Goal: Task Accomplishment & Management: Complete application form

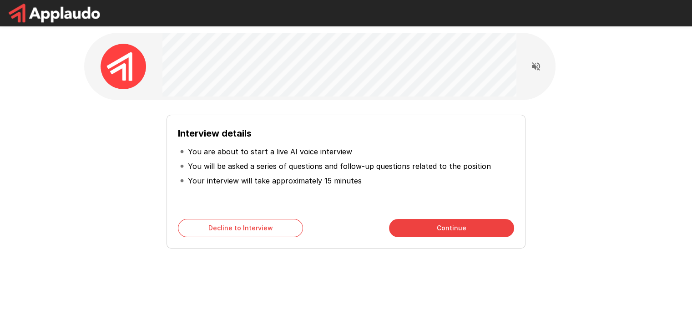
click at [434, 229] on button "Continue" at bounding box center [451, 228] width 125 height 18
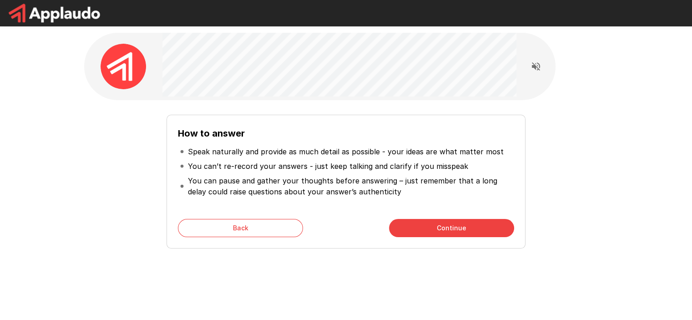
click at [434, 229] on button "Continue" at bounding box center [451, 228] width 125 height 18
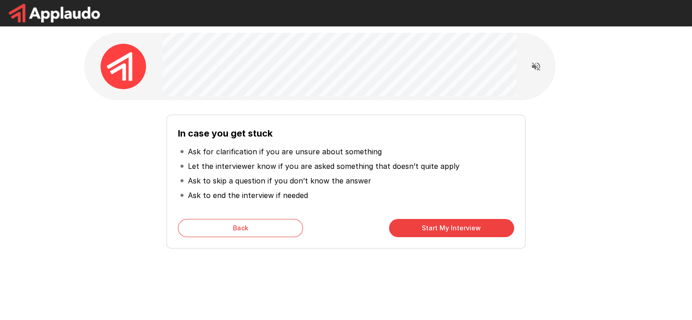
click at [434, 229] on button "Start My Interview" at bounding box center [451, 228] width 125 height 18
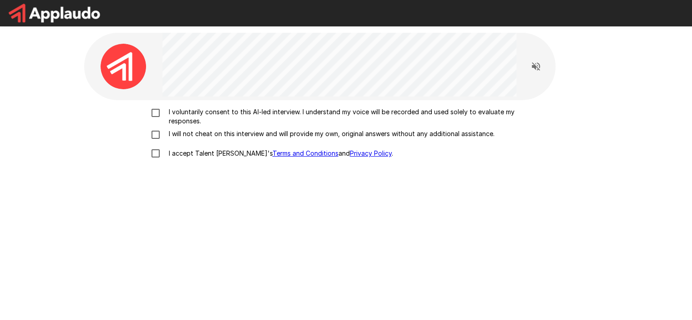
click at [238, 114] on p "I voluntarily consent to this AI-led interview. I understand my voice will be r…" at bounding box center [355, 116] width 381 height 18
click at [214, 136] on p "I will not cheat on this interview and will provide my own, original answers wi…" at bounding box center [329, 133] width 329 height 9
click at [205, 148] on label "I accept Talent Llama's Terms and Conditions and Privacy Policy ." at bounding box center [346, 153] width 400 height 19
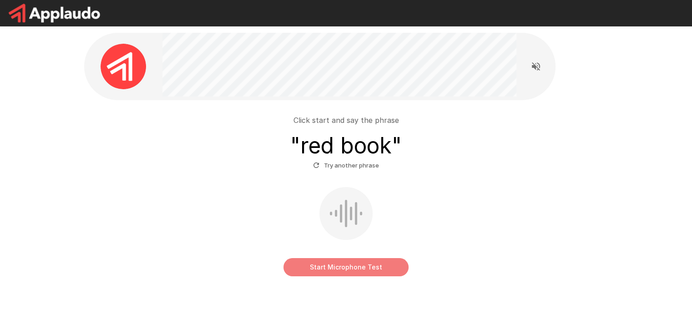
click at [344, 268] on button "Start Microphone Test" at bounding box center [345, 267] width 125 height 18
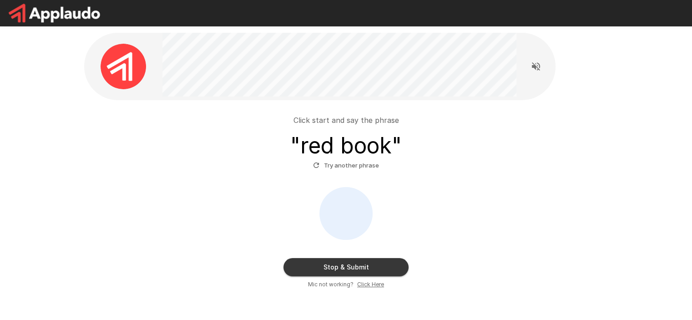
click at [344, 268] on button "Stop & Submit" at bounding box center [345, 267] width 125 height 18
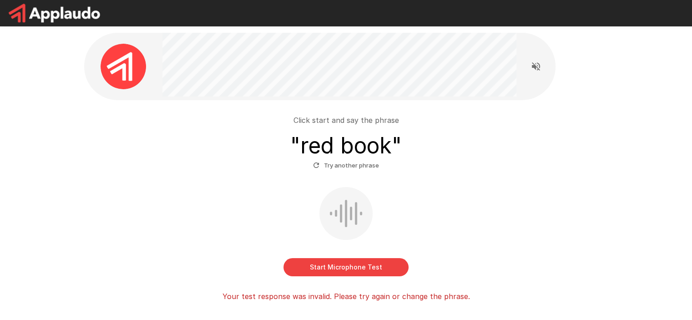
click at [556, 144] on div "Click start and say the phrase " red book " Try another phrase" at bounding box center [346, 144] width 517 height 58
click at [355, 262] on button "Start Microphone Test" at bounding box center [345, 267] width 125 height 18
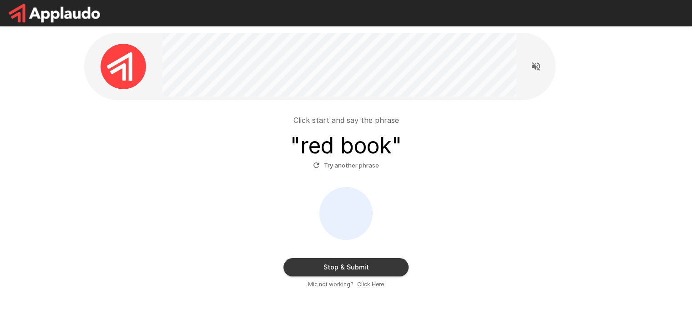
click at [370, 266] on button "Stop & Submit" at bounding box center [345, 267] width 125 height 18
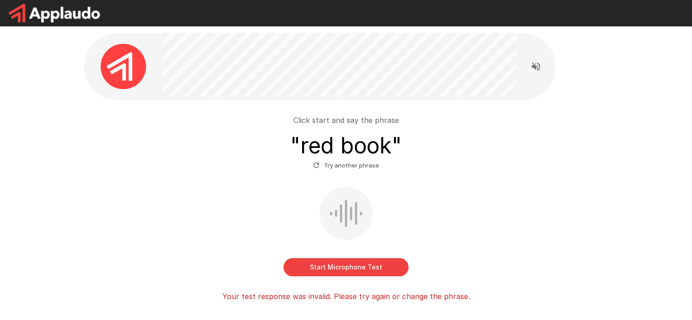
click at [384, 263] on button "Start Microphone Test" at bounding box center [345, 267] width 125 height 18
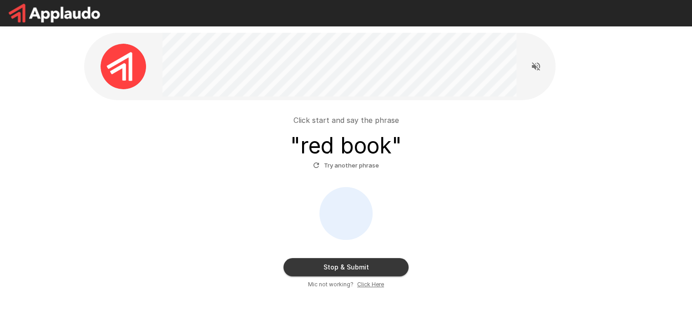
click at [364, 272] on button "Stop & Submit" at bounding box center [345, 267] width 125 height 18
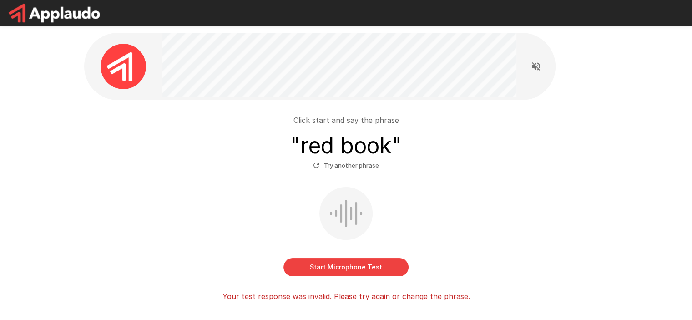
click at [364, 272] on button "Start Microphone Test" at bounding box center [345, 267] width 125 height 18
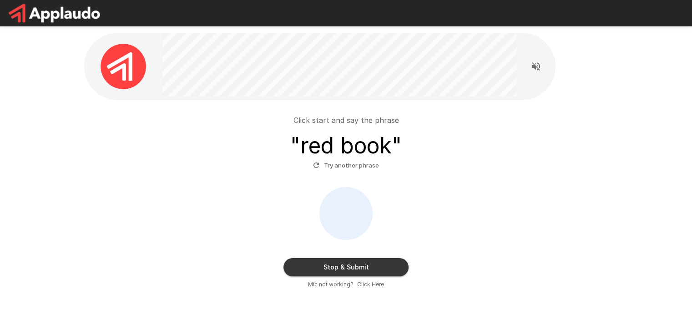
click at [364, 272] on button "Stop & Submit" at bounding box center [345, 267] width 125 height 18
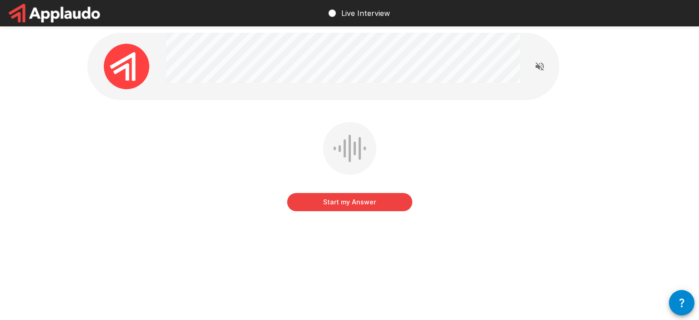
click at [381, 198] on button "Start my Answer" at bounding box center [349, 202] width 125 height 18
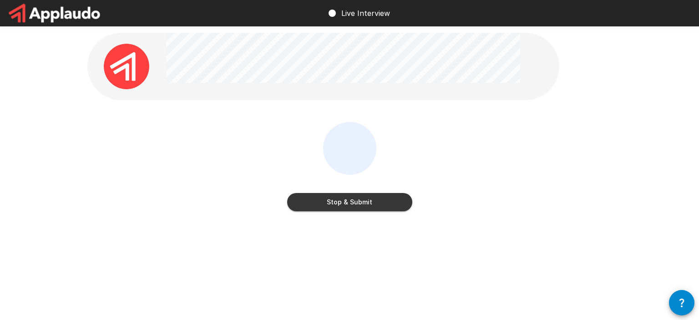
click at [389, 202] on button "Stop & Submit" at bounding box center [349, 202] width 125 height 18
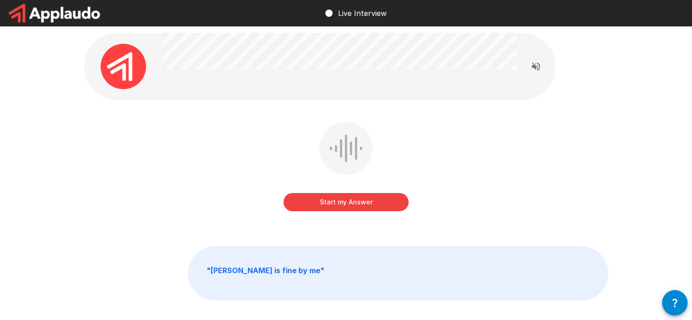
click at [373, 202] on button "Start my Answer" at bounding box center [345, 202] width 125 height 18
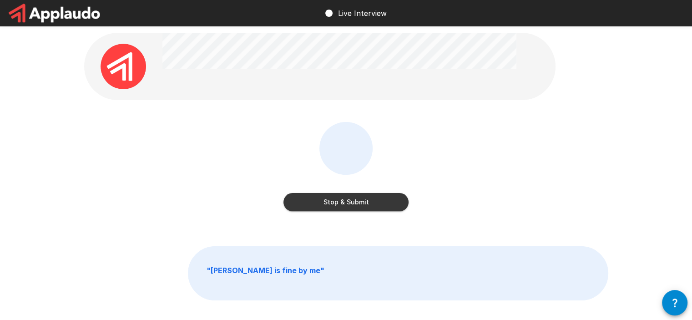
click at [373, 202] on button "Stop & Submit" at bounding box center [345, 202] width 125 height 18
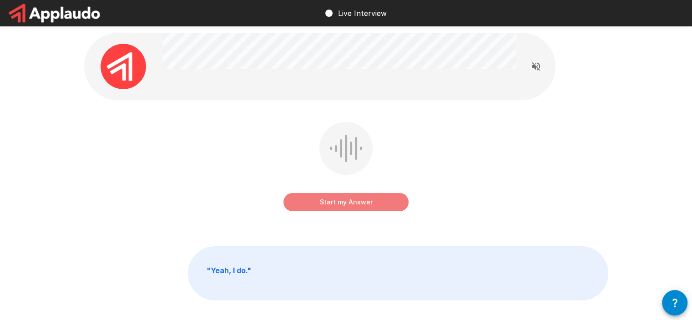
click at [373, 202] on button "Start my Answer" at bounding box center [345, 202] width 125 height 18
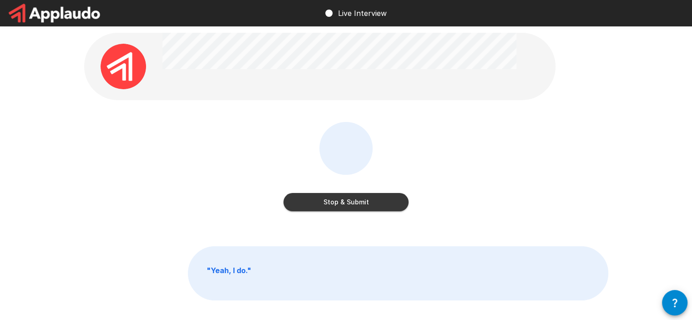
click at [373, 202] on button "Stop & Submit" at bounding box center [345, 202] width 125 height 18
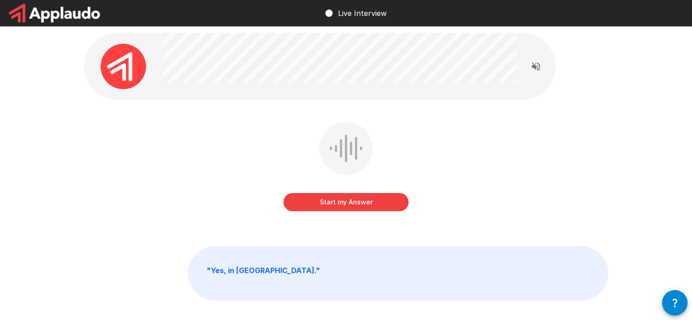
click at [373, 202] on button "Start my Answer" at bounding box center [345, 202] width 125 height 18
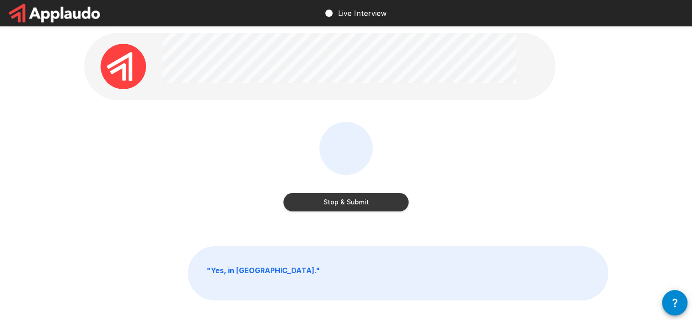
click at [373, 202] on button "Stop & Submit" at bounding box center [345, 202] width 125 height 18
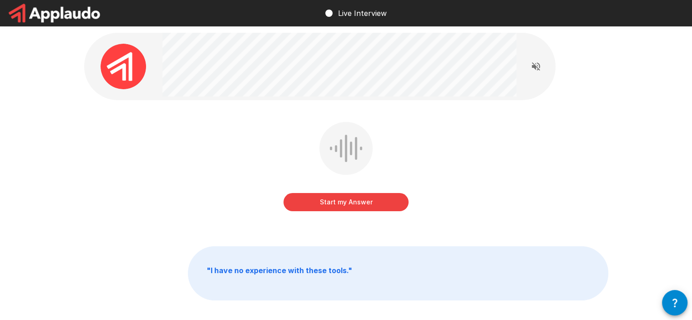
click at [373, 202] on button "Start my Answer" at bounding box center [345, 202] width 125 height 18
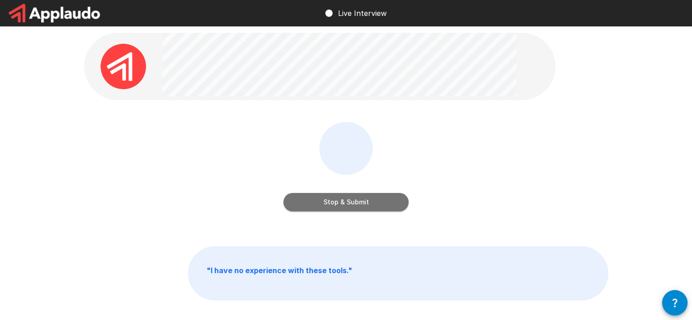
click at [373, 202] on button "Stop & Submit" at bounding box center [345, 202] width 125 height 18
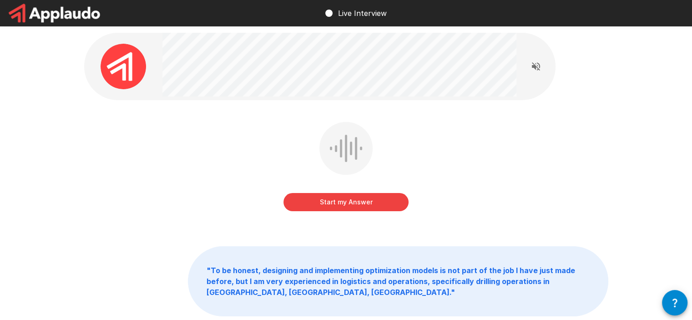
click at [373, 202] on button "Start my Answer" at bounding box center [345, 202] width 125 height 18
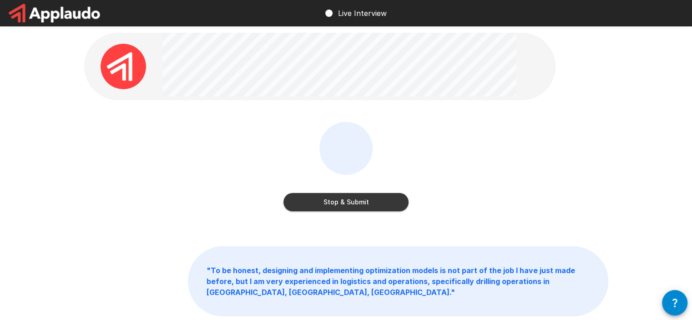
click at [373, 202] on button "Stop & Submit" at bounding box center [345, 202] width 125 height 18
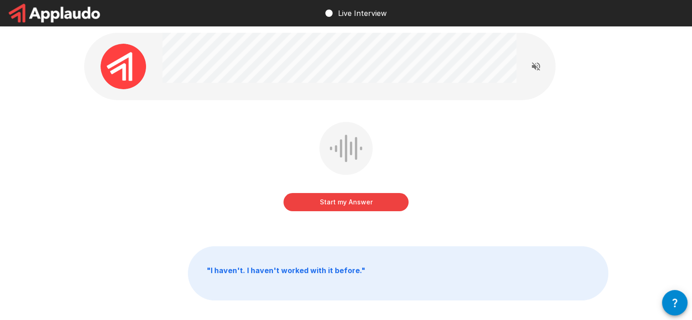
click at [346, 202] on button "Start my Answer" at bounding box center [345, 202] width 125 height 18
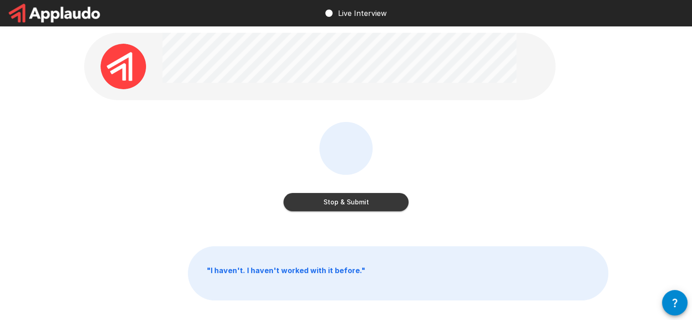
click at [346, 202] on button "Stop & Submit" at bounding box center [345, 202] width 125 height 18
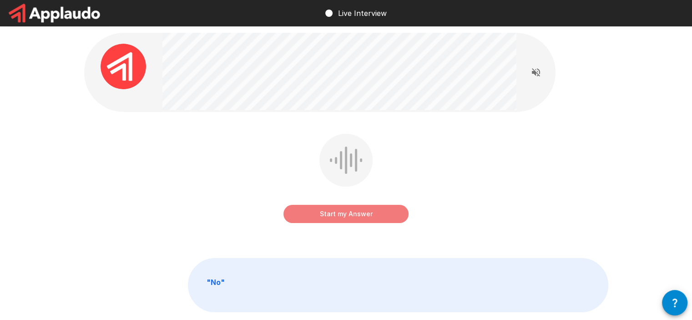
click at [346, 212] on button "Start my Answer" at bounding box center [345, 214] width 125 height 18
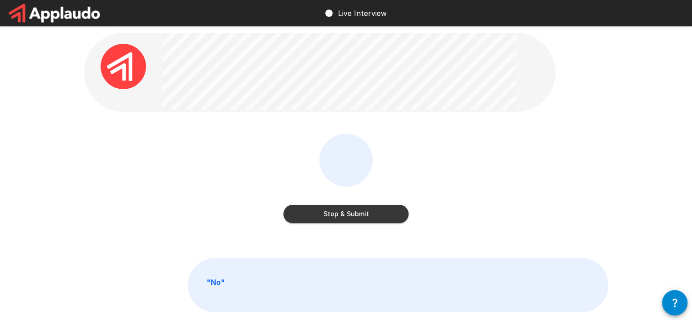
click at [346, 212] on button "Stop & Submit" at bounding box center [345, 214] width 125 height 18
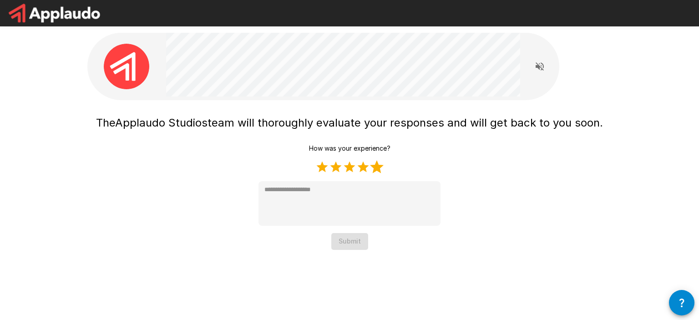
click at [379, 166] on label "5 Stars" at bounding box center [377, 167] width 14 height 14
type textarea "*"
click at [348, 242] on button "Submit" at bounding box center [349, 241] width 37 height 17
